Goal: Task Accomplishment & Management: Complete application form

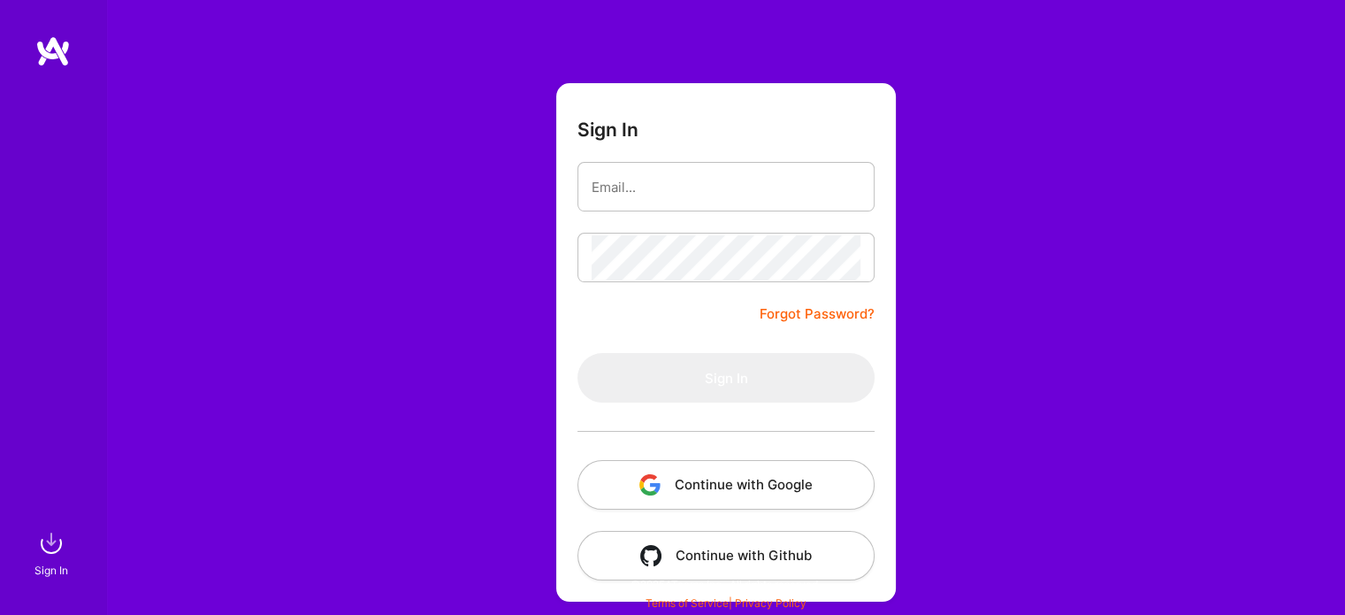
scroll to position [49, 0]
click at [660, 487] on img "button" at bounding box center [650, 485] width 21 height 21
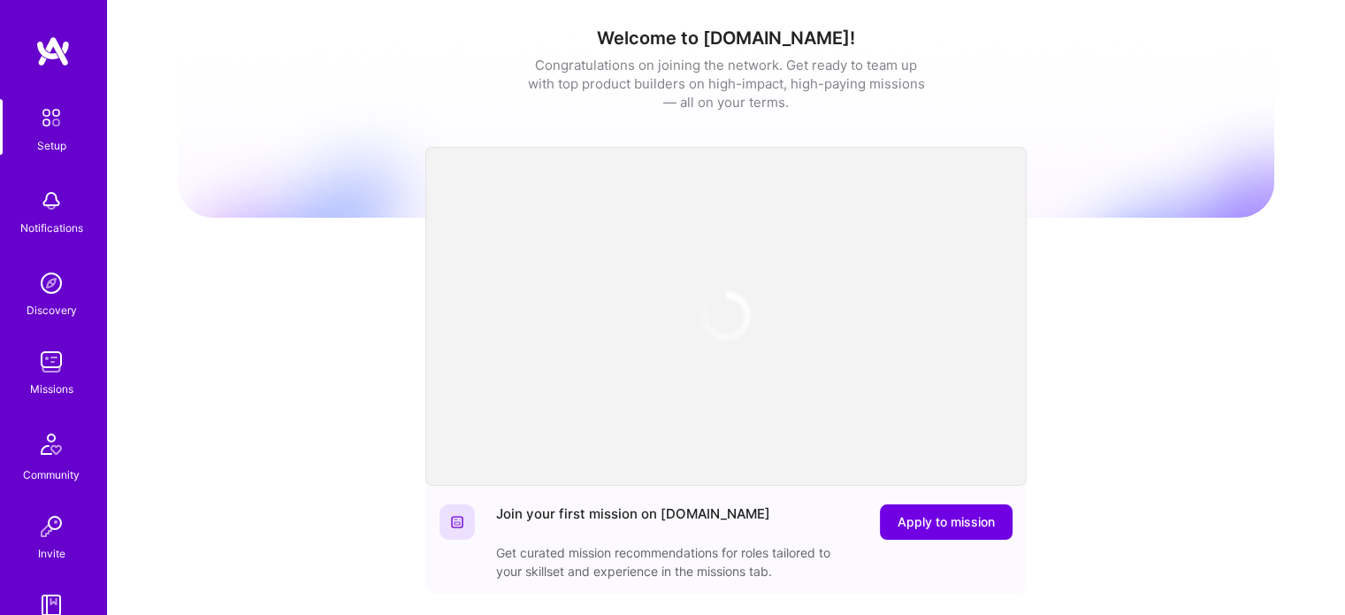
click at [35, 379] on div "Missions" at bounding box center [51, 388] width 43 height 19
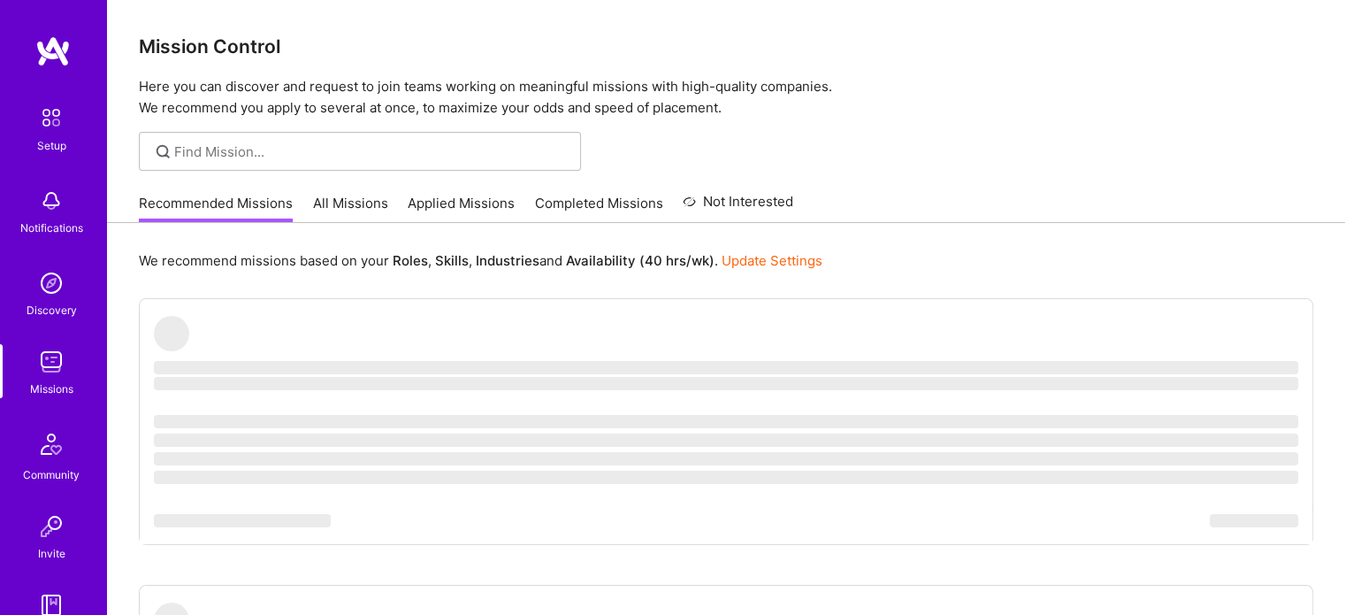
click at [463, 203] on link "Applied Missions" at bounding box center [461, 208] width 107 height 29
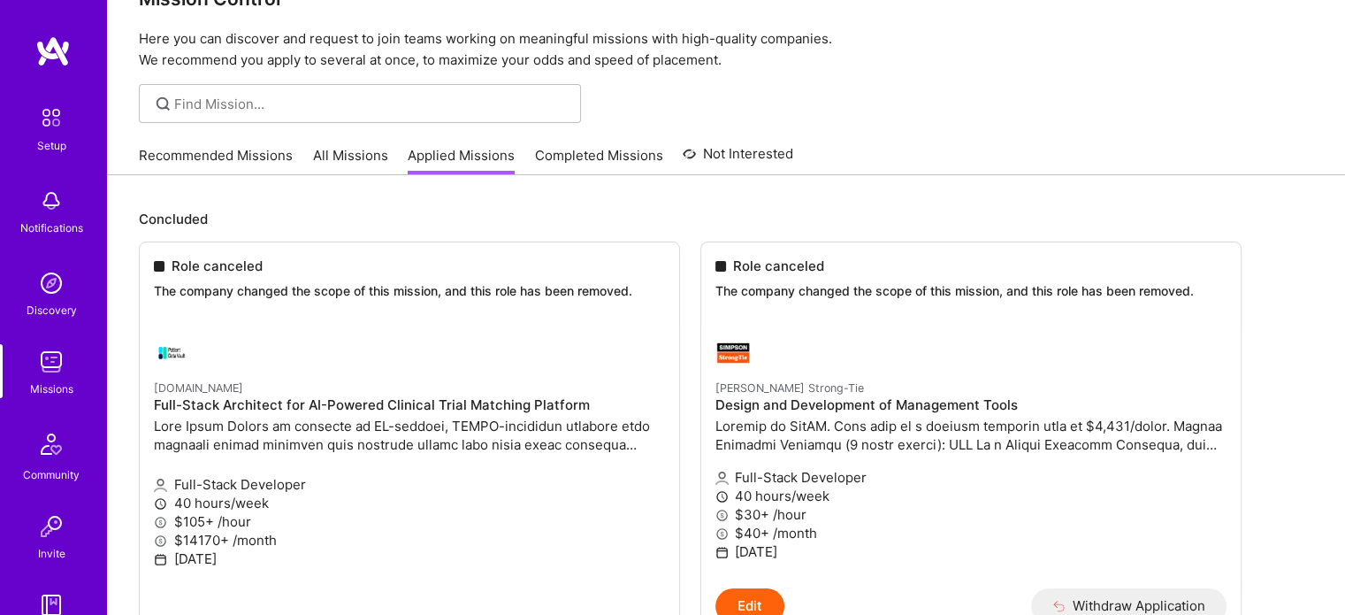
scroll to position [53, 0]
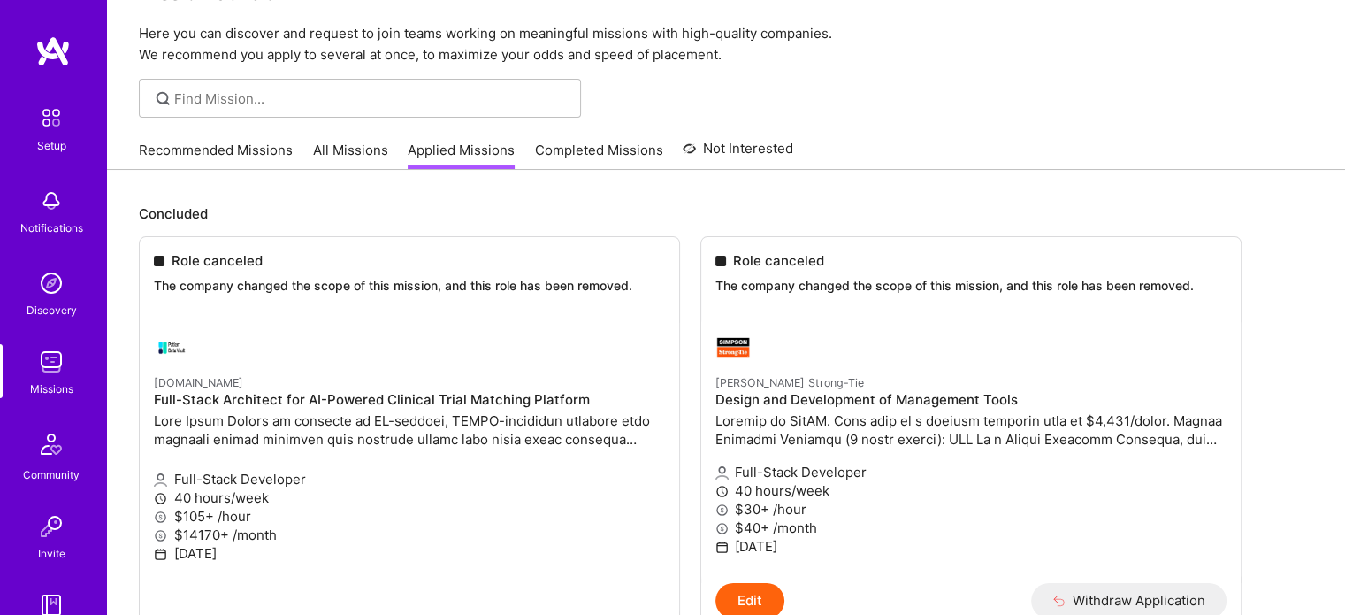
drag, startPoint x: 144, startPoint y: 379, endPoint x: 260, endPoint y: 389, distance: 116.3
copy small "[DOMAIN_NAME]"
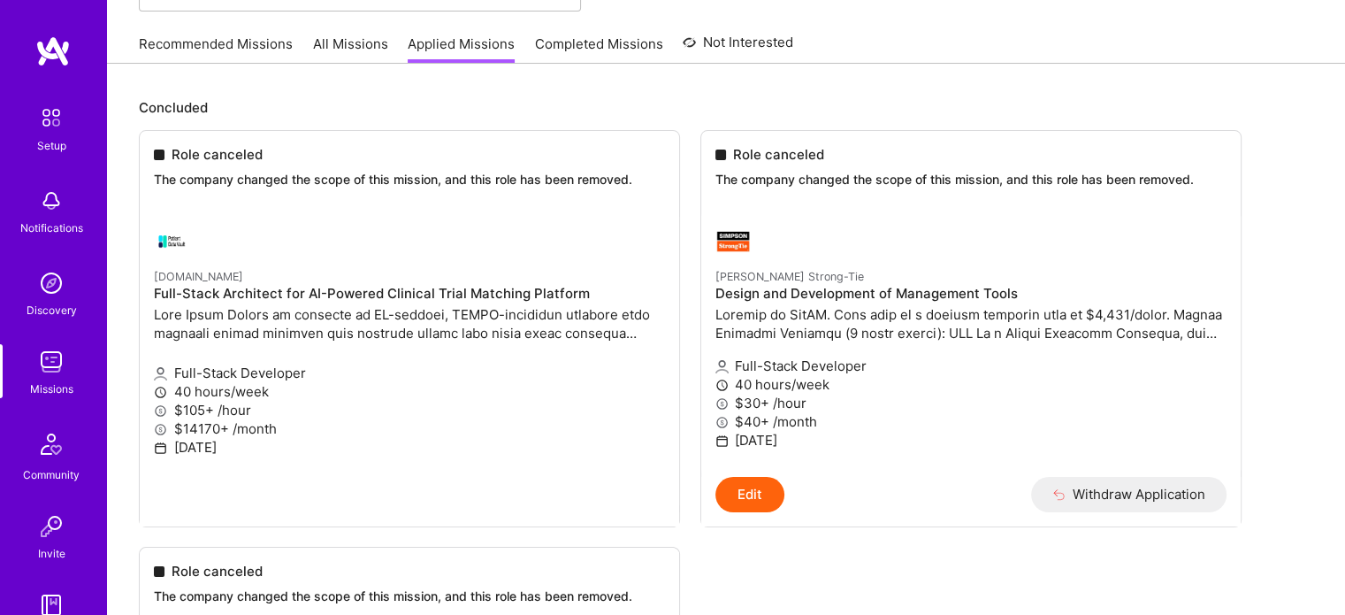
scroll to position [0, 0]
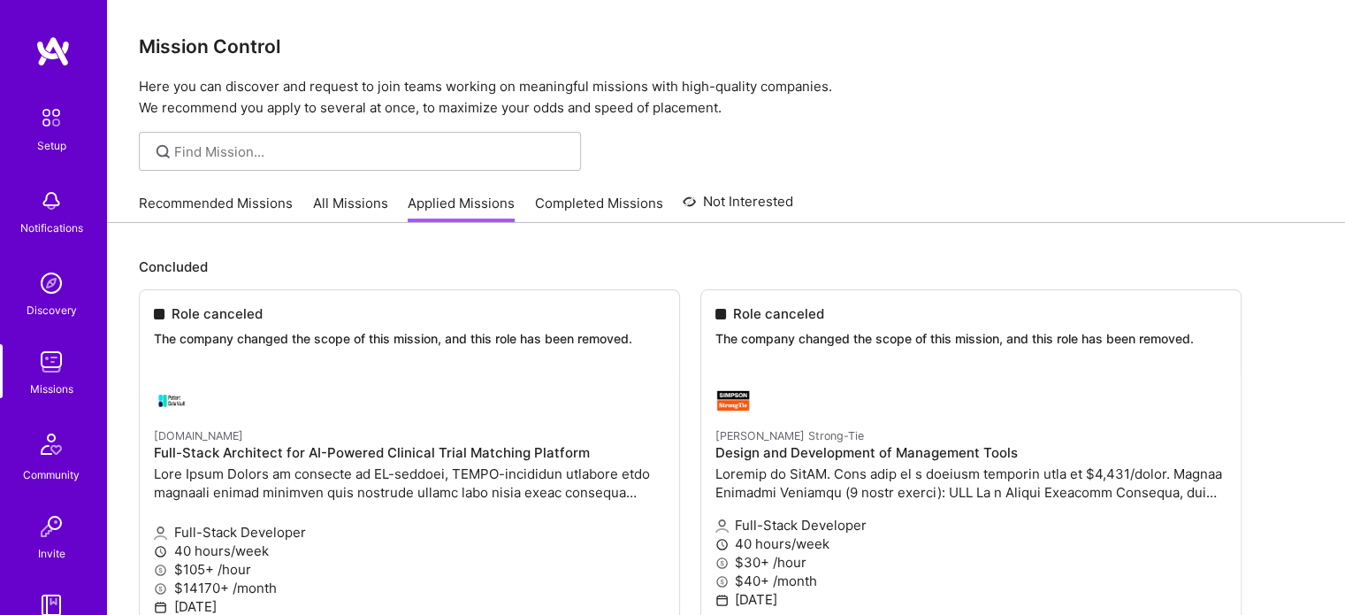
click at [376, 211] on link "All Missions" at bounding box center [350, 208] width 75 height 29
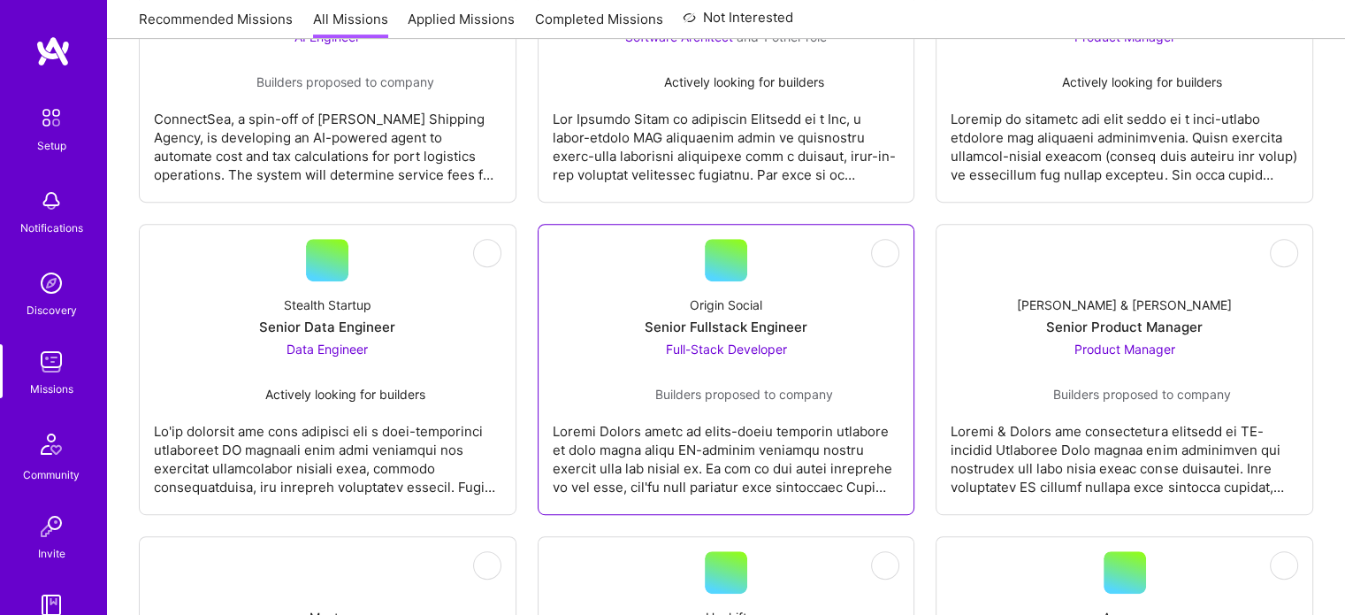
scroll to position [736, 0]
click at [694, 344] on span "Full-Stack Developer" at bounding box center [725, 348] width 121 height 15
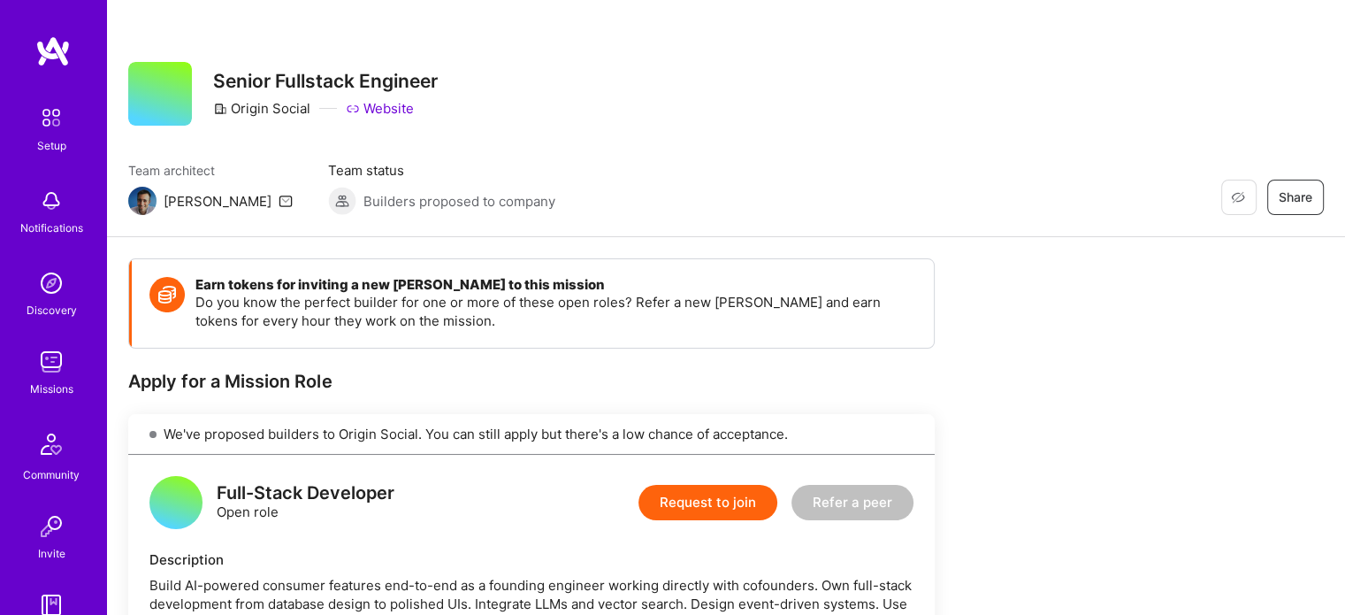
click at [709, 500] on button "Request to join" at bounding box center [708, 502] width 139 height 35
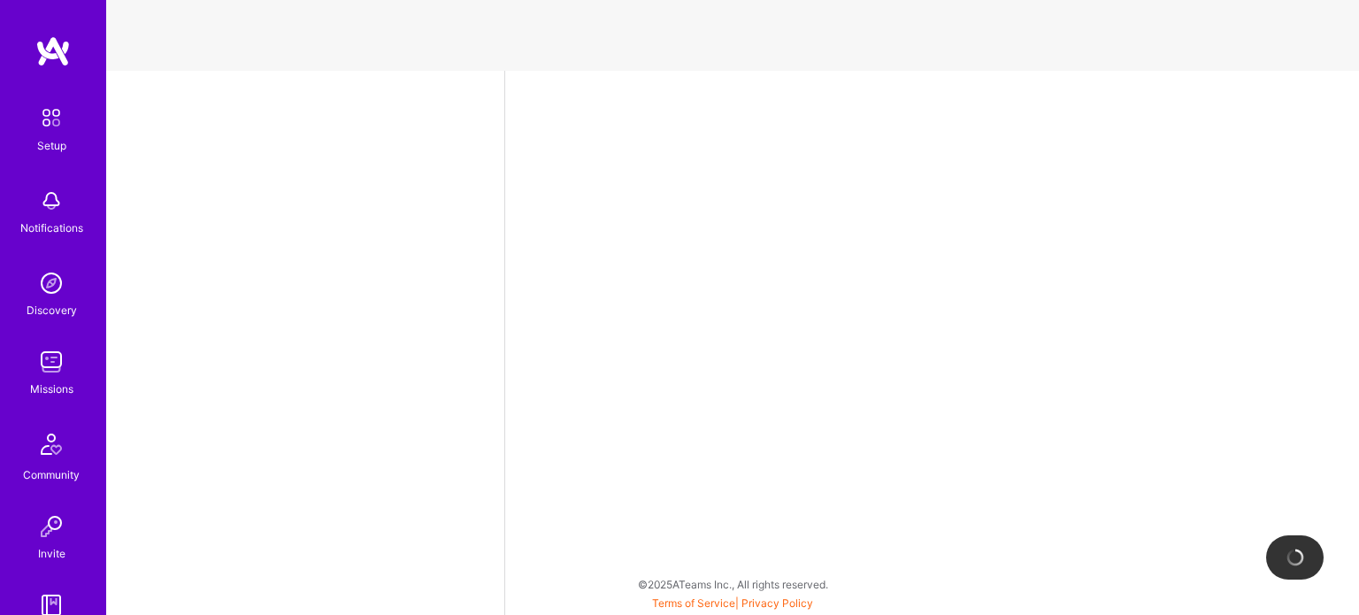
select select "BR"
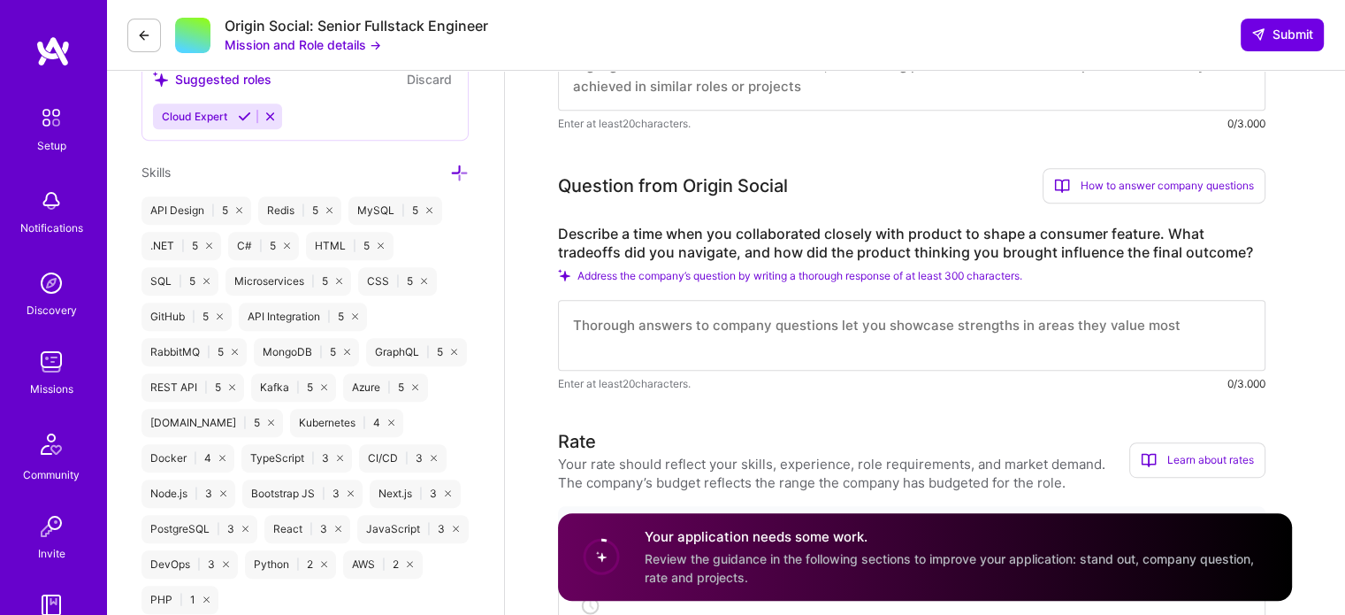
scroll to position [947, 0]
click at [767, 270] on span "Address the company’s question by writing a thorough response of at least 300 c…" at bounding box center [800, 275] width 445 height 13
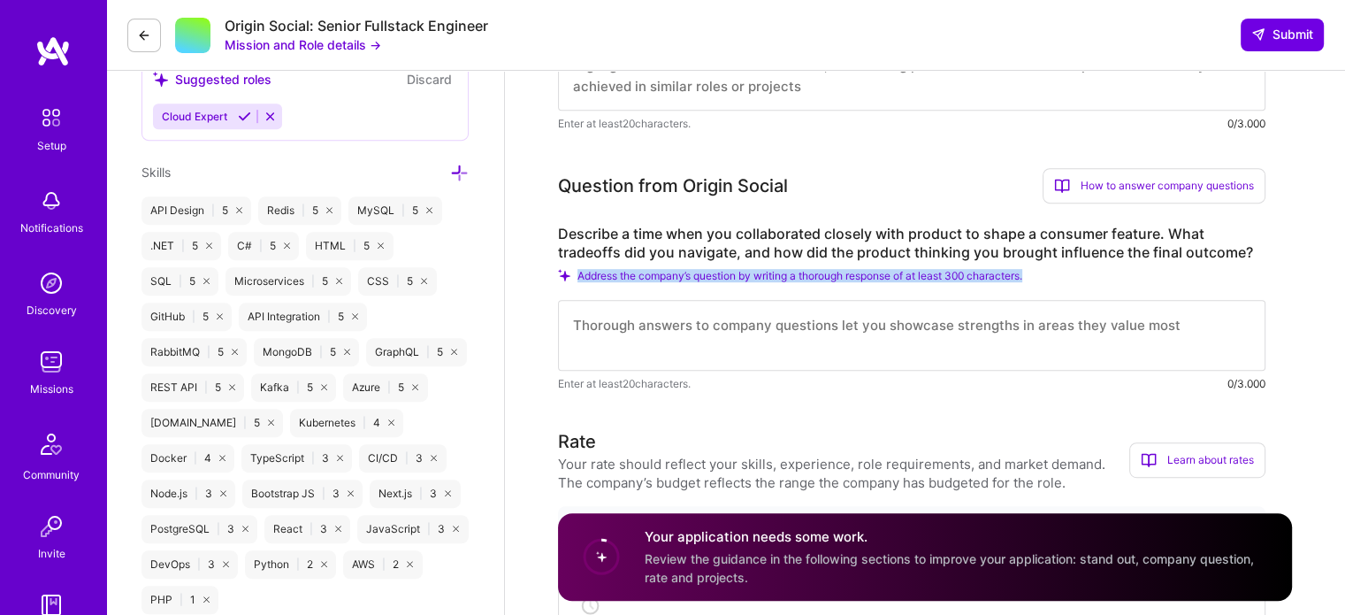
click at [767, 270] on span "Address the company’s question by writing a thorough response of at least 300 c…" at bounding box center [800, 275] width 445 height 13
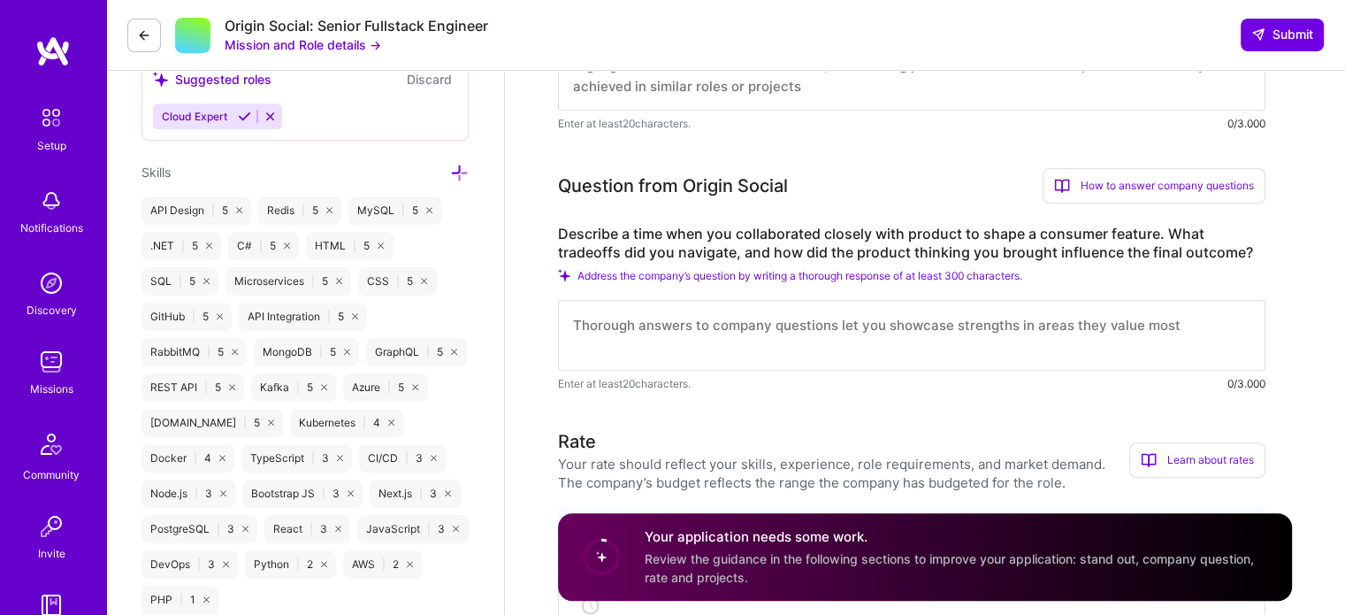
click at [713, 354] on textarea at bounding box center [912, 335] width 708 height 71
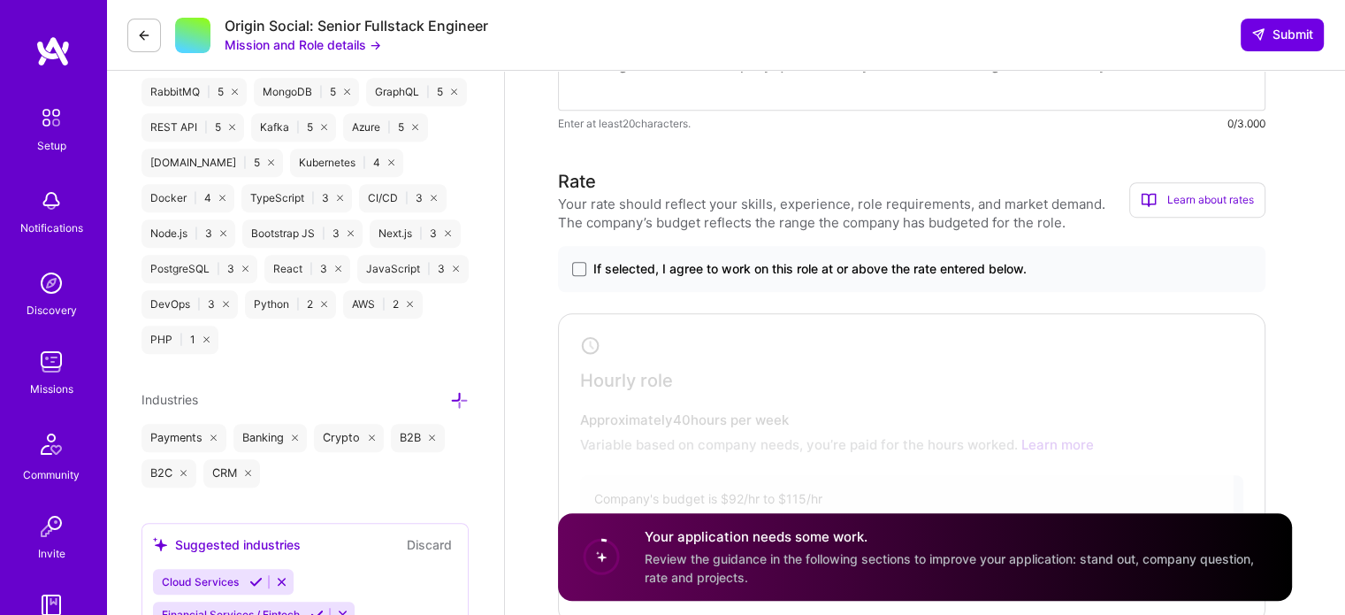
scroll to position [1208, 0]
click at [577, 264] on span at bounding box center [579, 267] width 14 height 14
click at [0, 0] on input "If selected, I agree to work on this role at or above the rate entered below." at bounding box center [0, 0] width 0 height 0
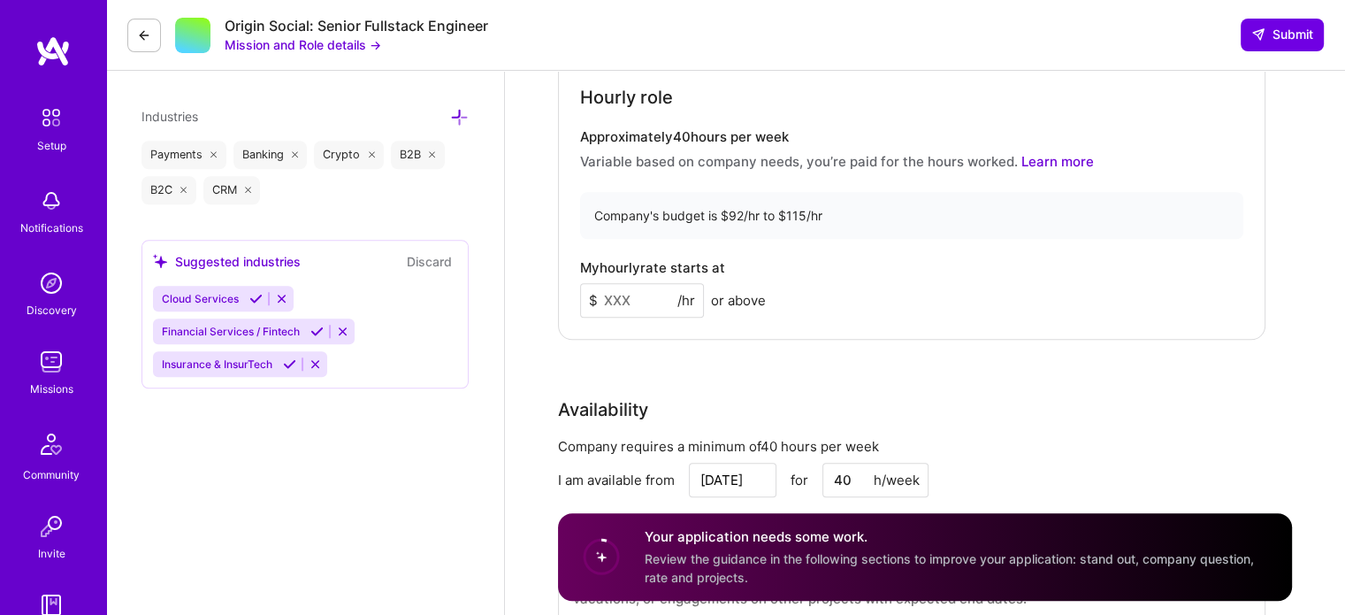
scroll to position [1490, 0]
click at [639, 315] on div "Hourly role Approximately 40 hours per week Variable based on company needs, yo…" at bounding box center [912, 185] width 708 height 310
click at [632, 305] on input at bounding box center [642, 300] width 124 height 34
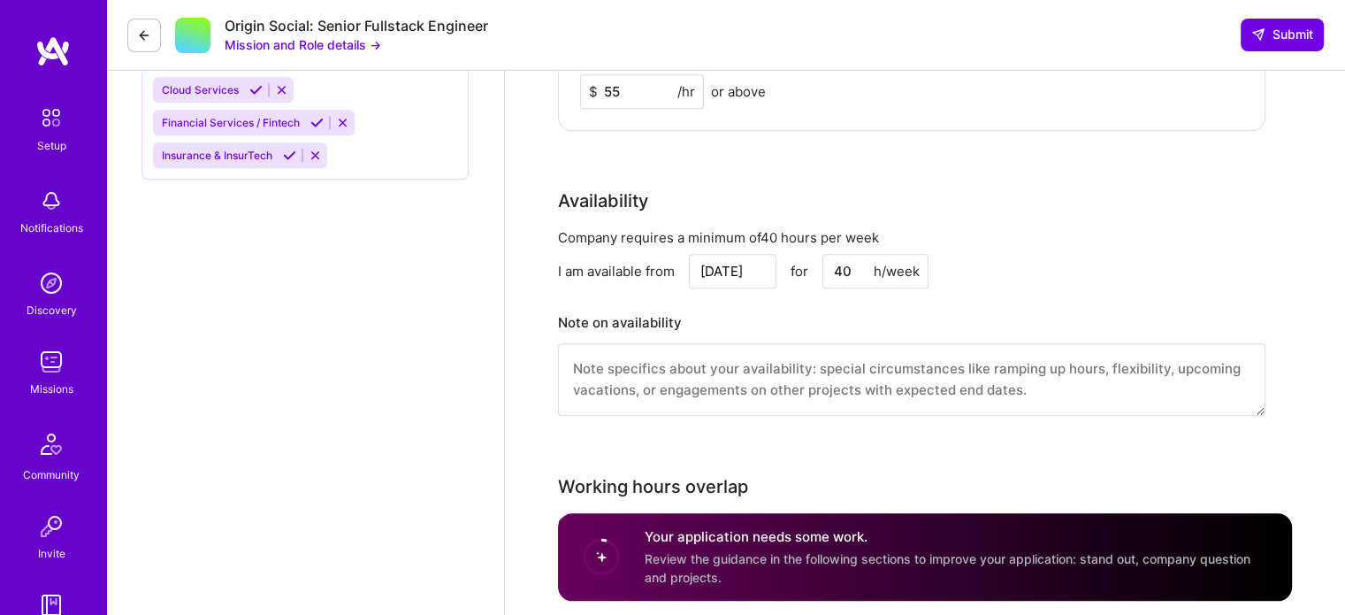
scroll to position [1716, 0]
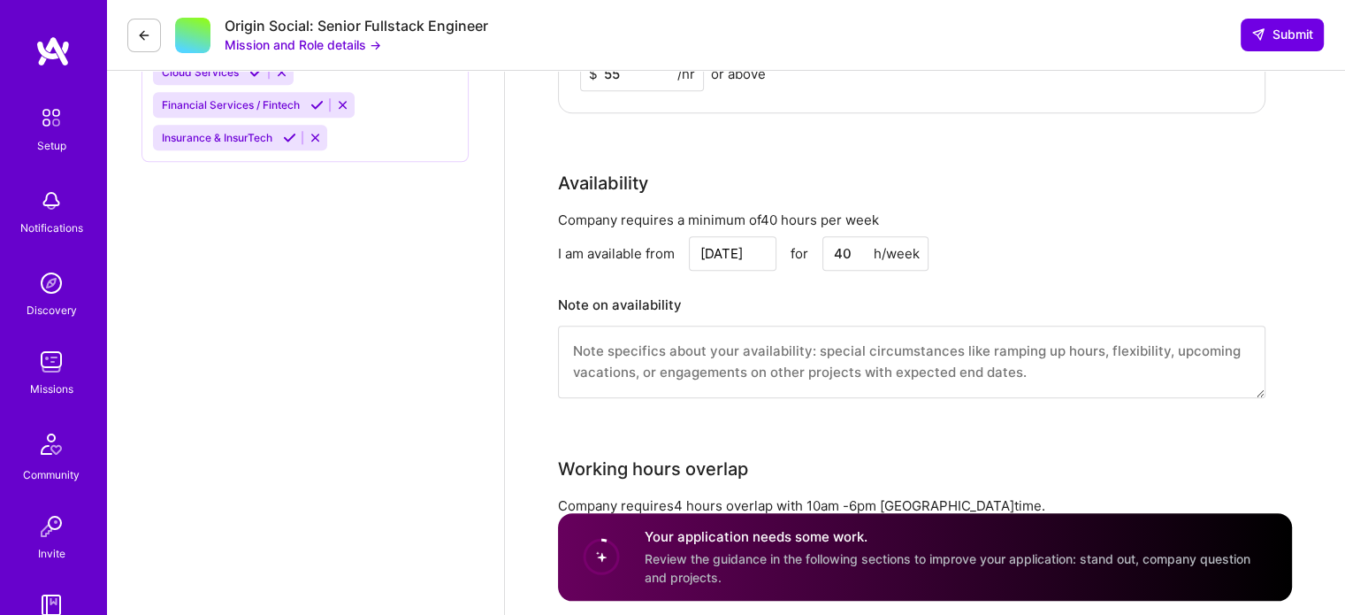
type input "55"
click at [807, 275] on div "Company requires a minimum of 40 hours per week I am available from [DATE] for …" at bounding box center [912, 316] width 708 height 210
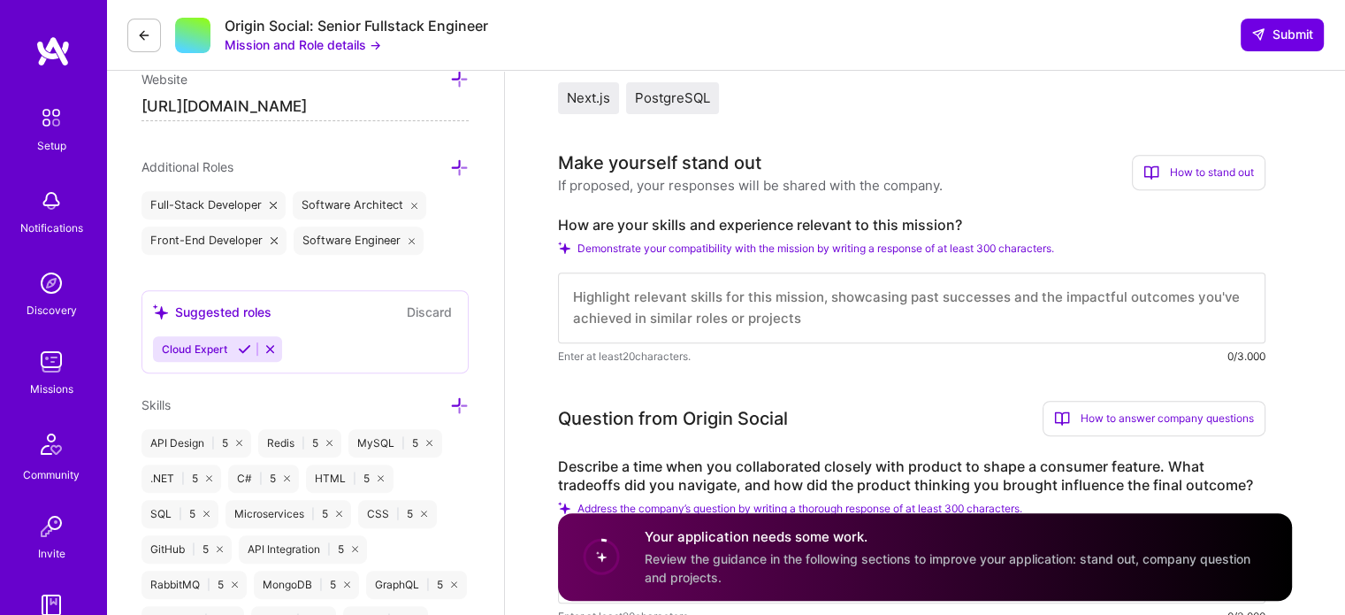
scroll to position [0, 0]
click at [859, 309] on textarea at bounding box center [912, 307] width 708 height 71
click at [671, 219] on label "How are your skills and experience relevant to this mission?" at bounding box center [912, 225] width 708 height 19
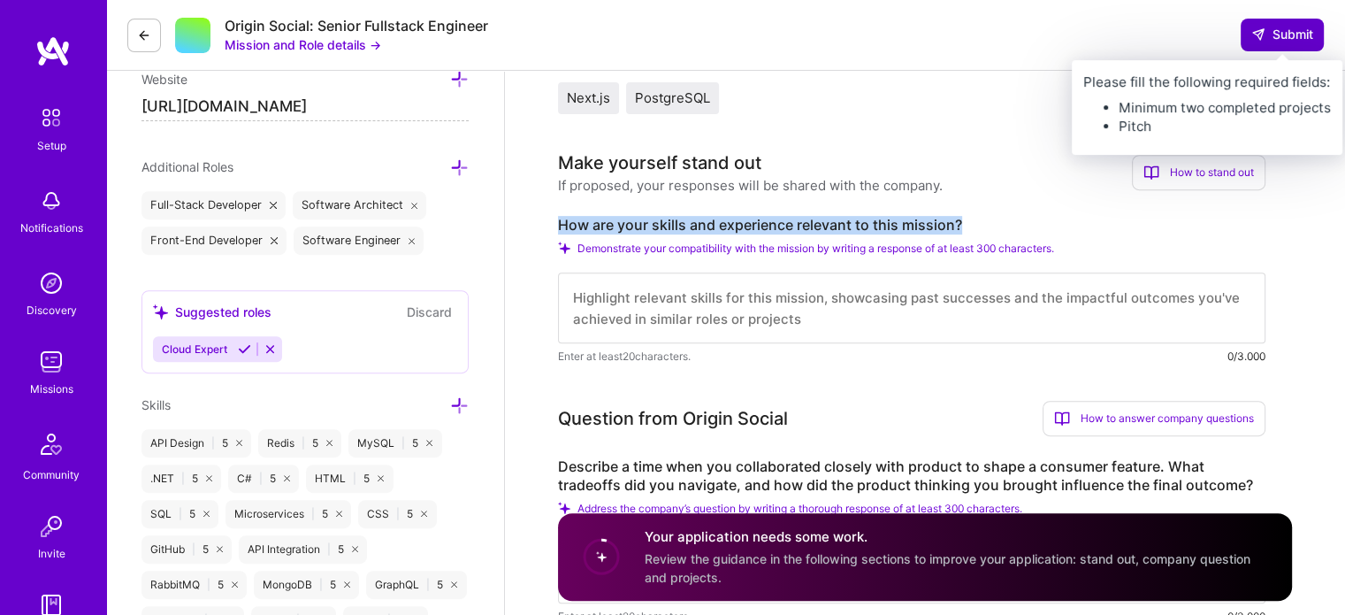
click at [1283, 36] on span "Submit" at bounding box center [1283, 35] width 62 height 18
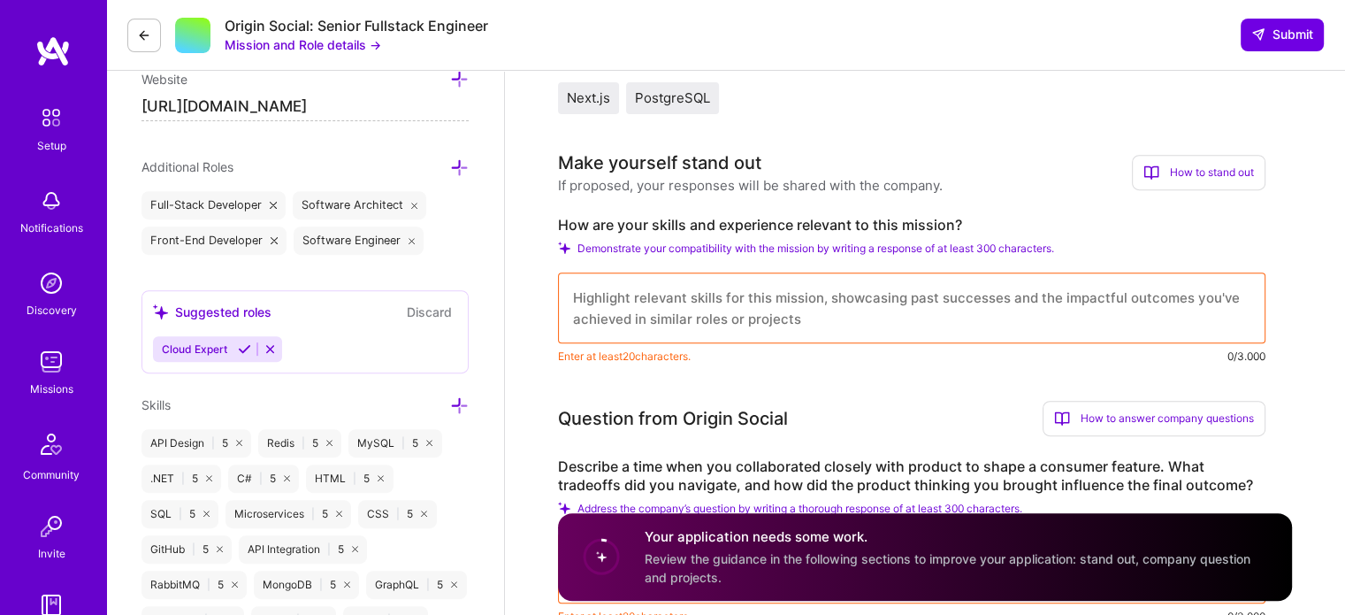
click at [793, 234] on div "How are your skills and experience relevant to this mission? Demonstrate your c…" at bounding box center [912, 290] width 708 height 149
click at [750, 221] on label "How are your skills and experience relevant to this mission?" at bounding box center [912, 225] width 708 height 19
